Goal: Task Accomplishment & Management: Complete application form

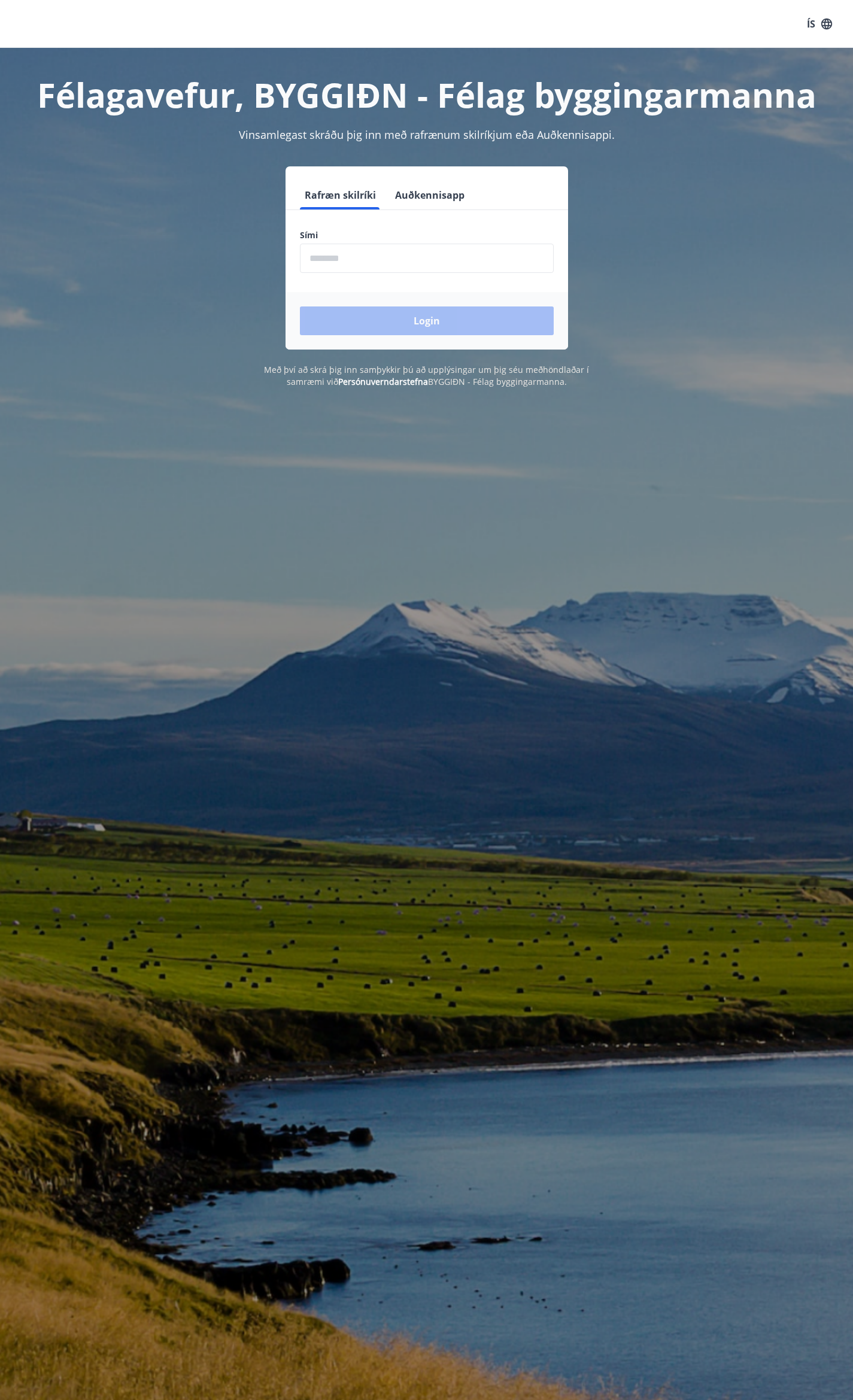
click at [394, 257] on input "phone" at bounding box center [426, 258] width 254 height 29
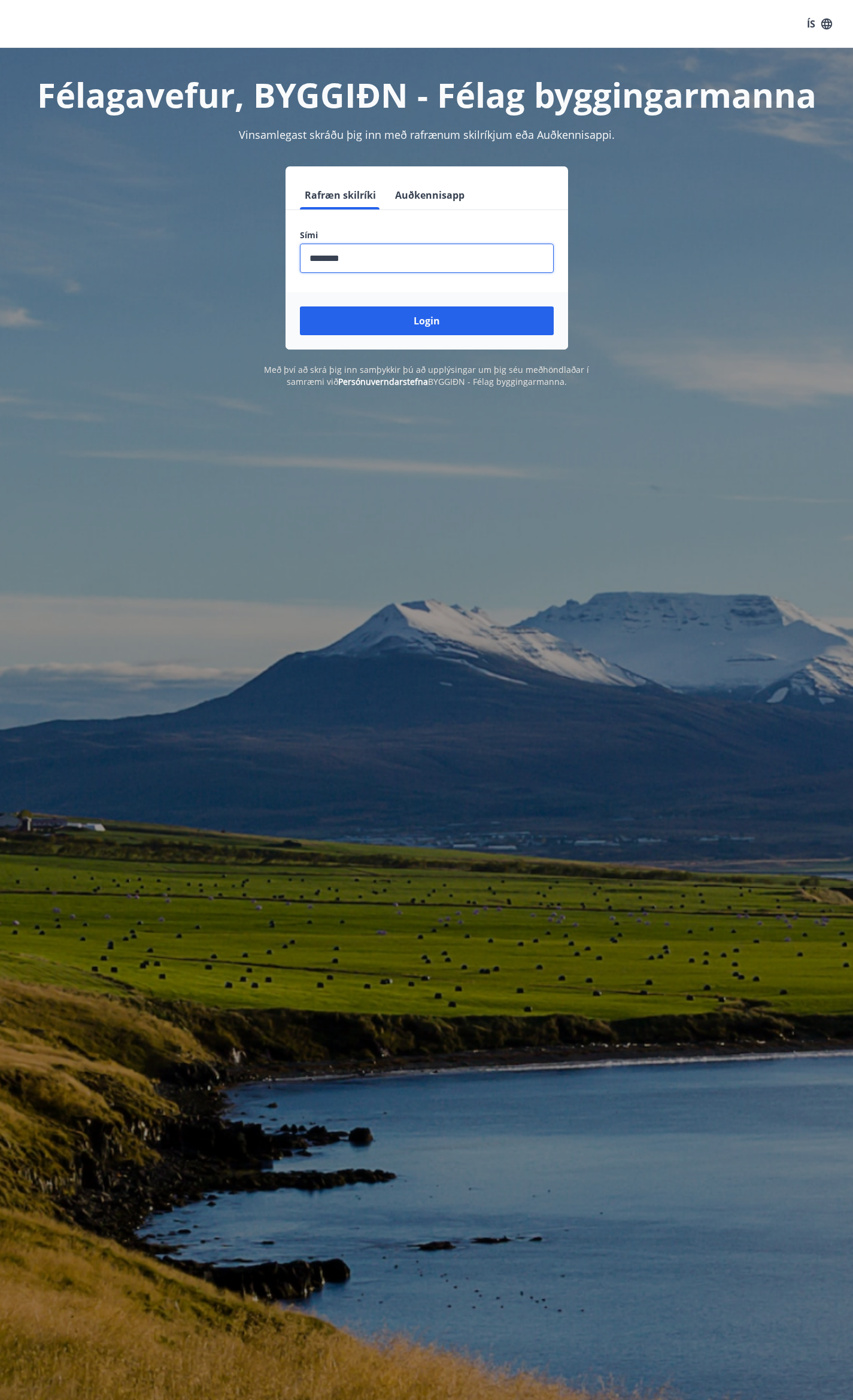
type input "********"
click at [300, 306] on button "Login" at bounding box center [426, 321] width 254 height 29
